Goal: Use online tool/utility: Use online tool/utility

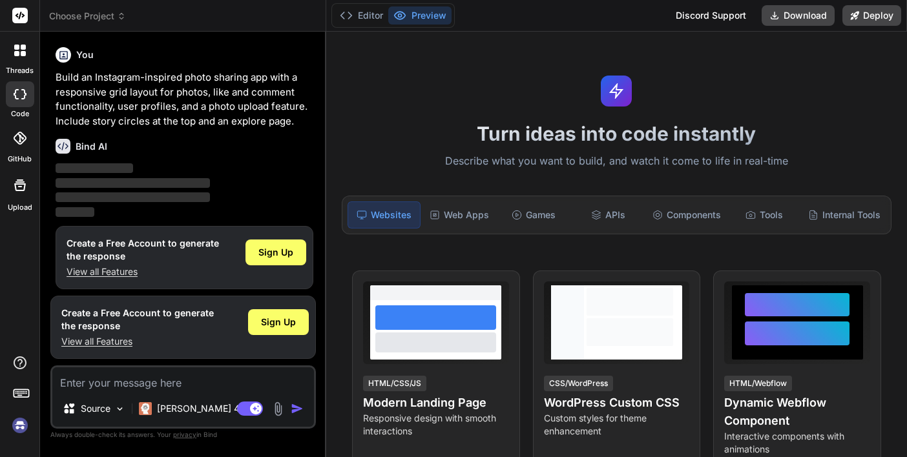
scroll to position [6, 0]
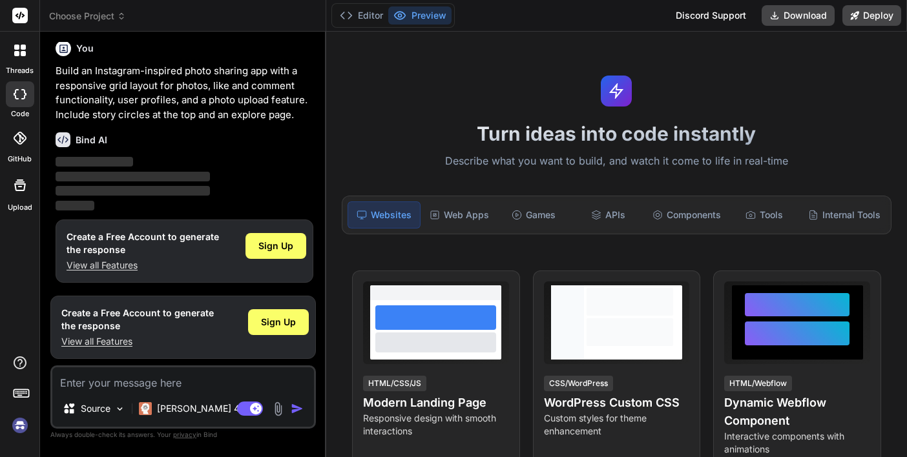
type textarea "x"
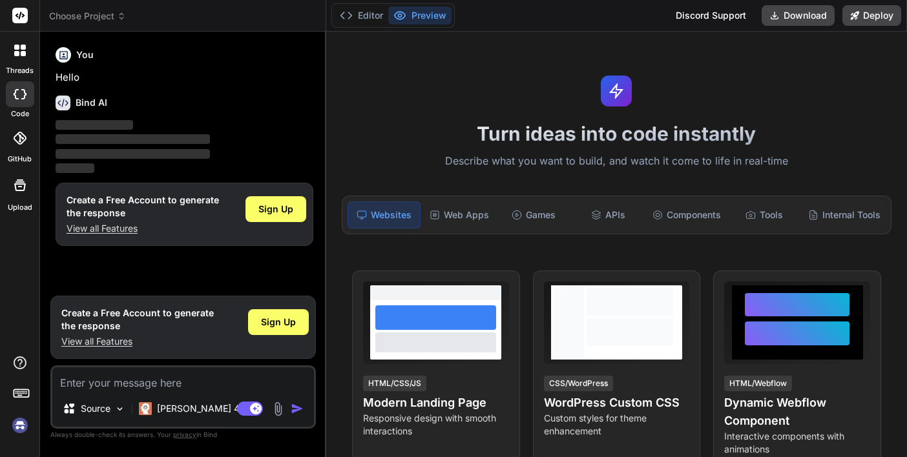
type textarea "x"
